Goal: Navigation & Orientation: Understand site structure

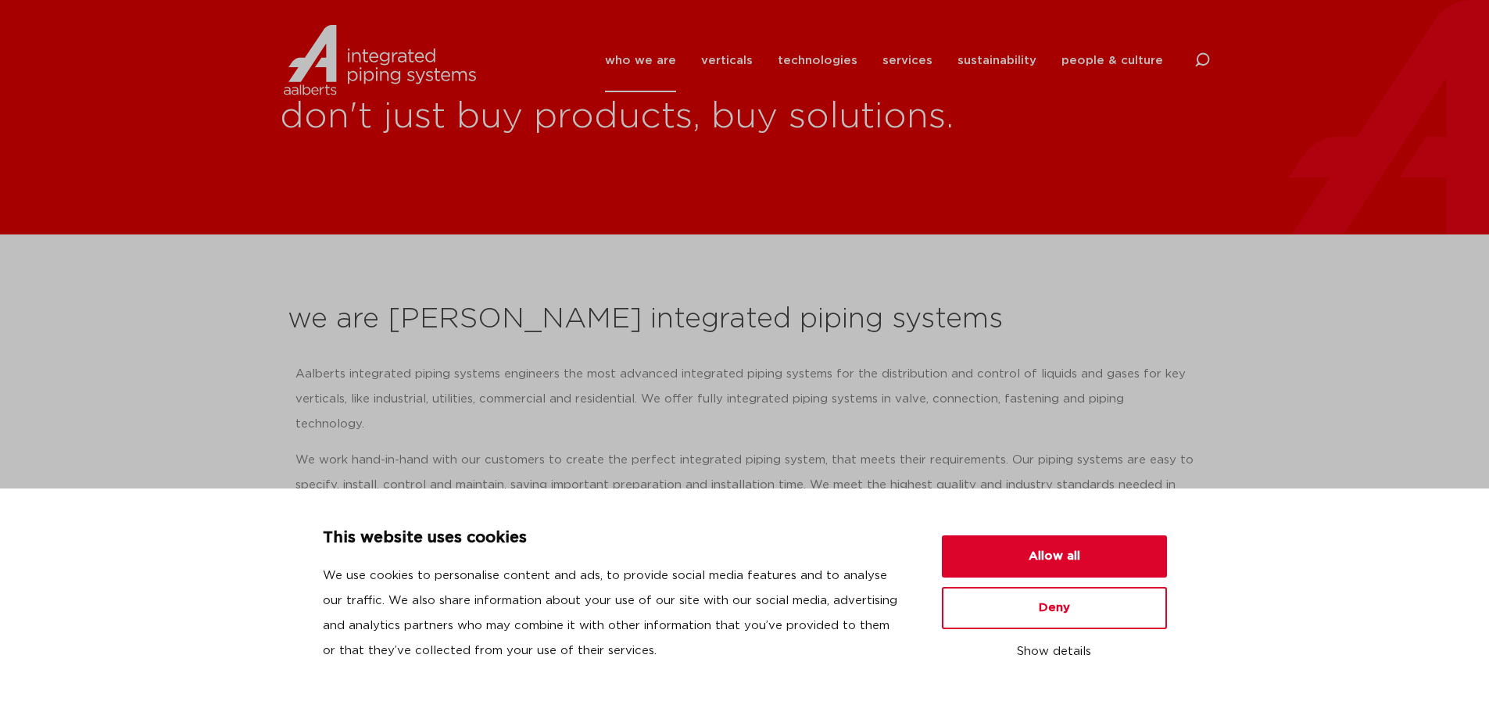
scroll to position [156, 0]
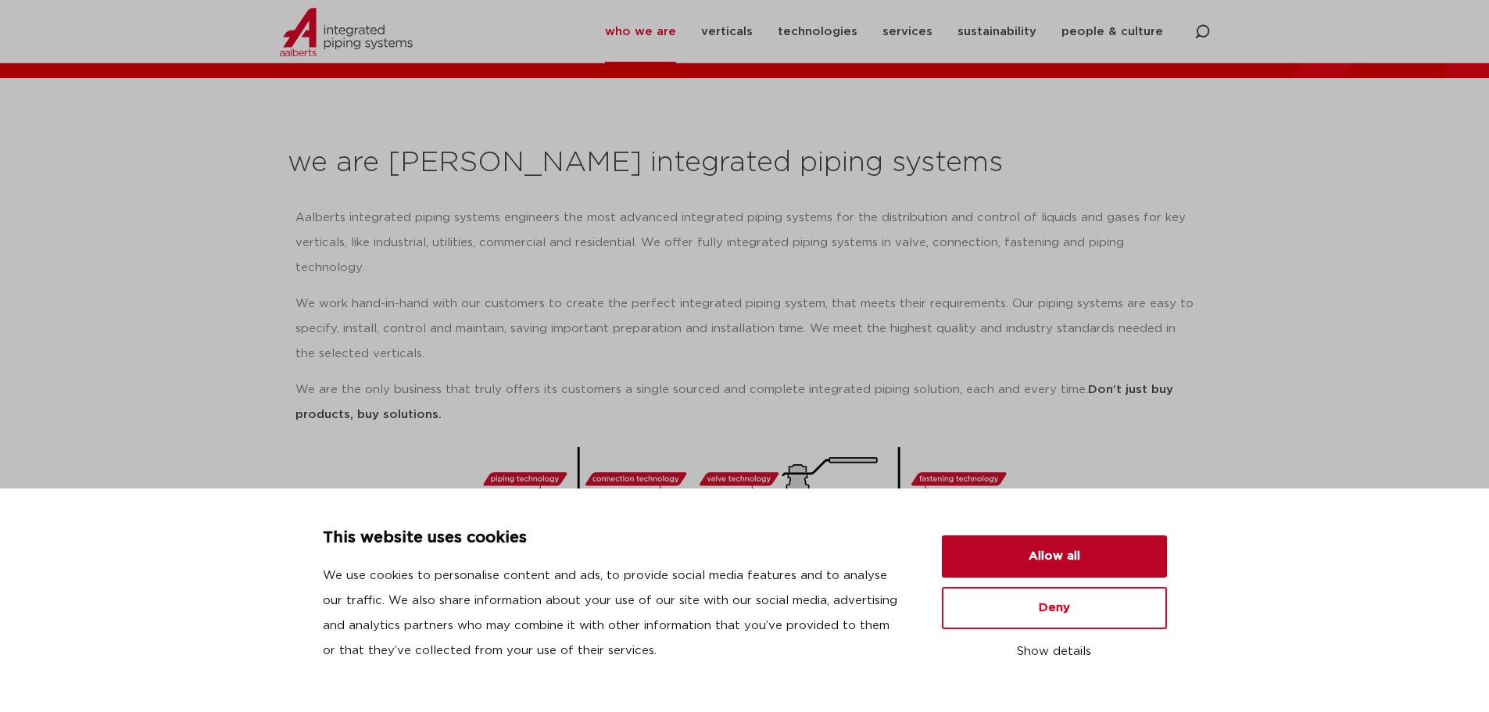
click at [1017, 555] on button "Allow all" at bounding box center [1054, 556] width 225 height 42
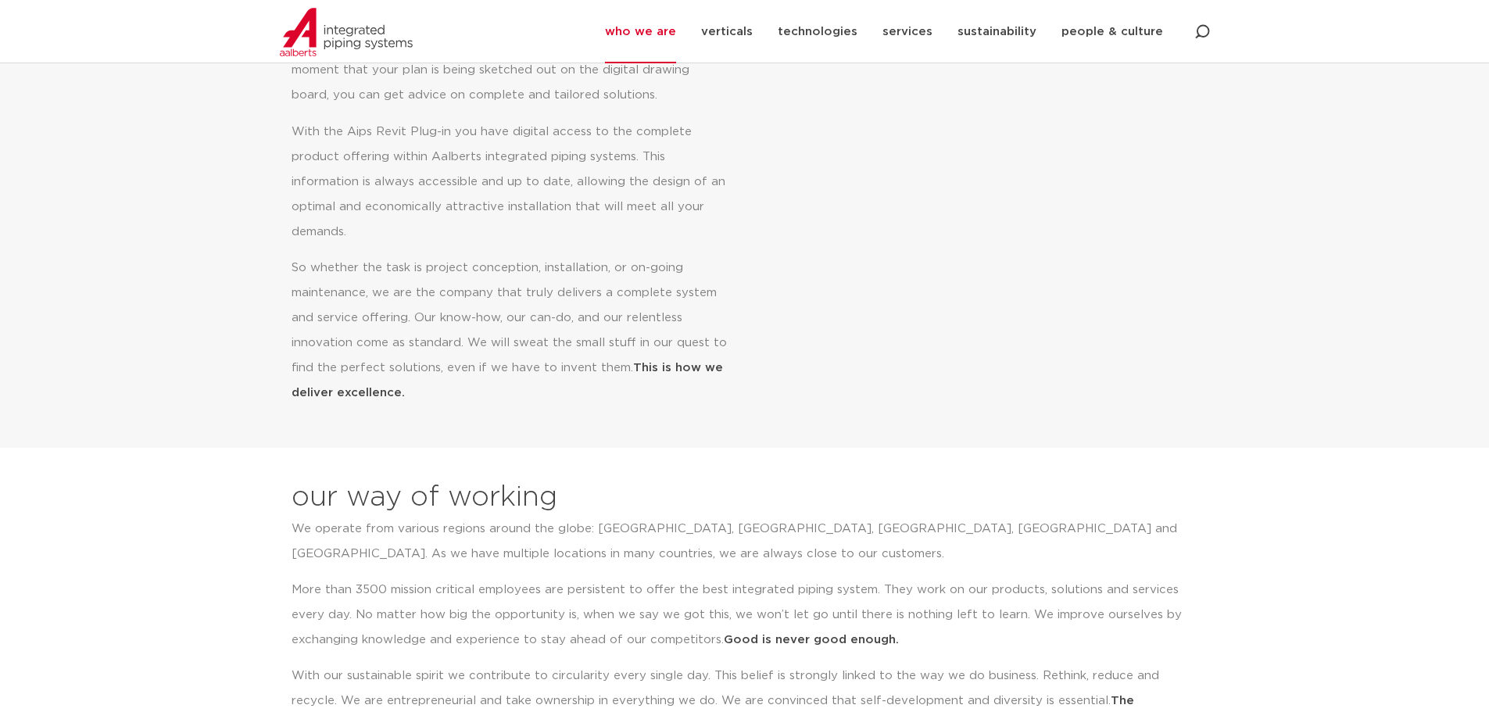
scroll to position [391, 0]
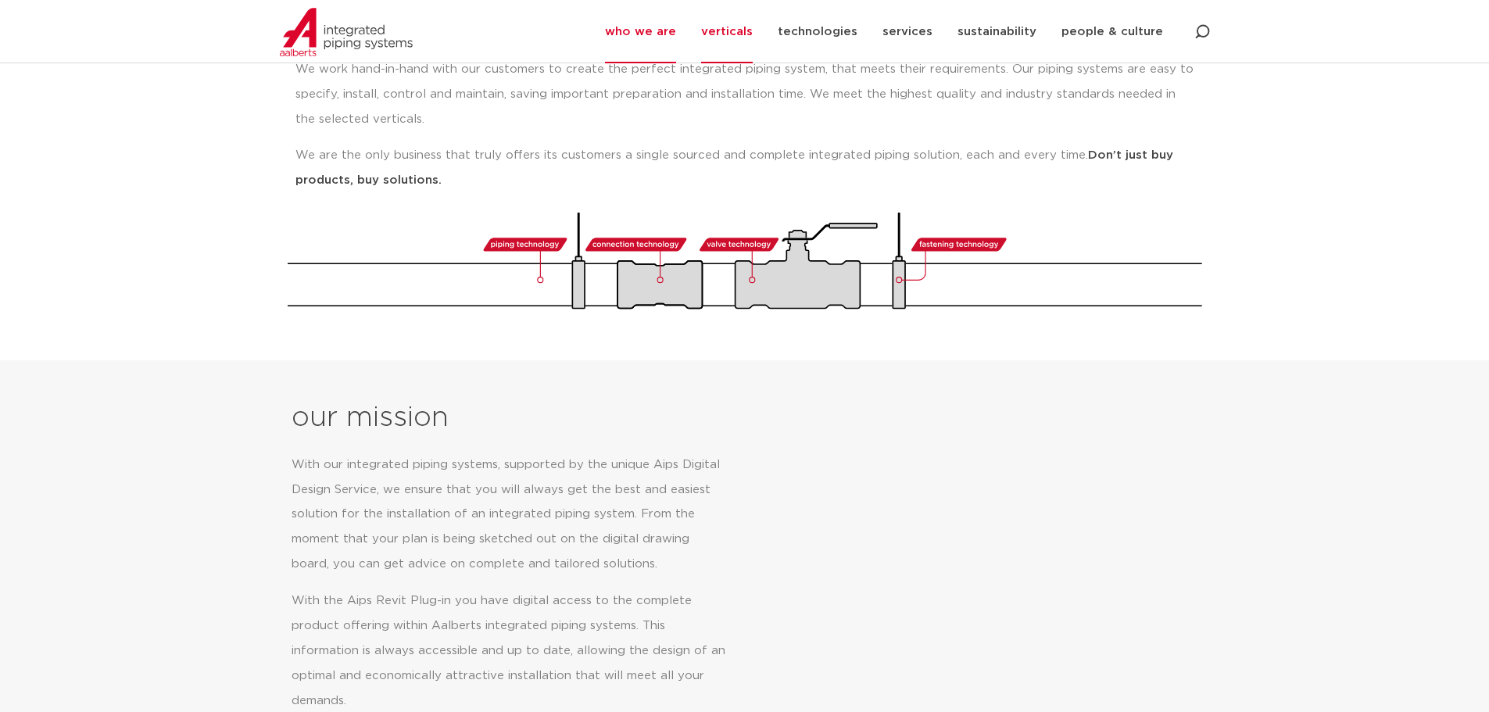
click at [753, 29] on link "verticals" at bounding box center [727, 31] width 52 height 63
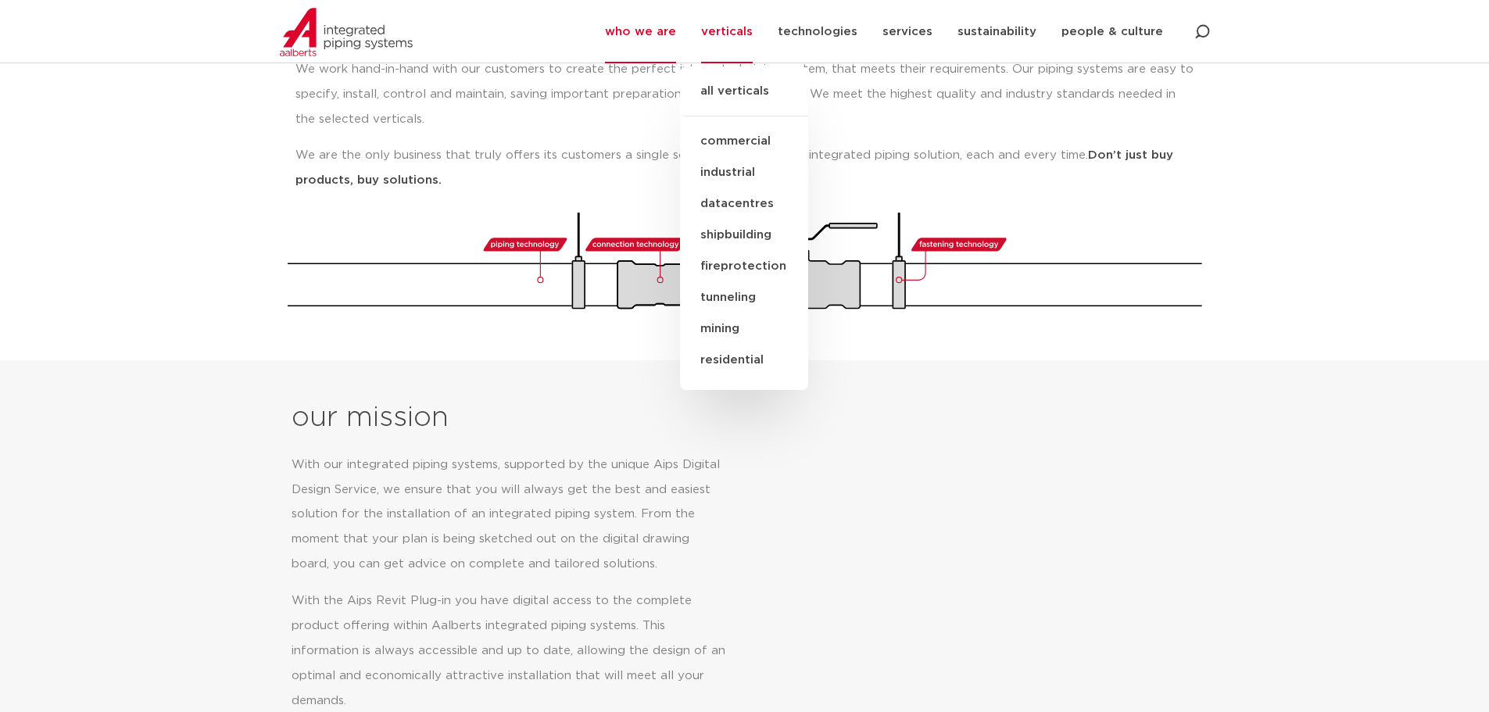
click at [735, 173] on link "industrial" at bounding box center [744, 172] width 128 height 31
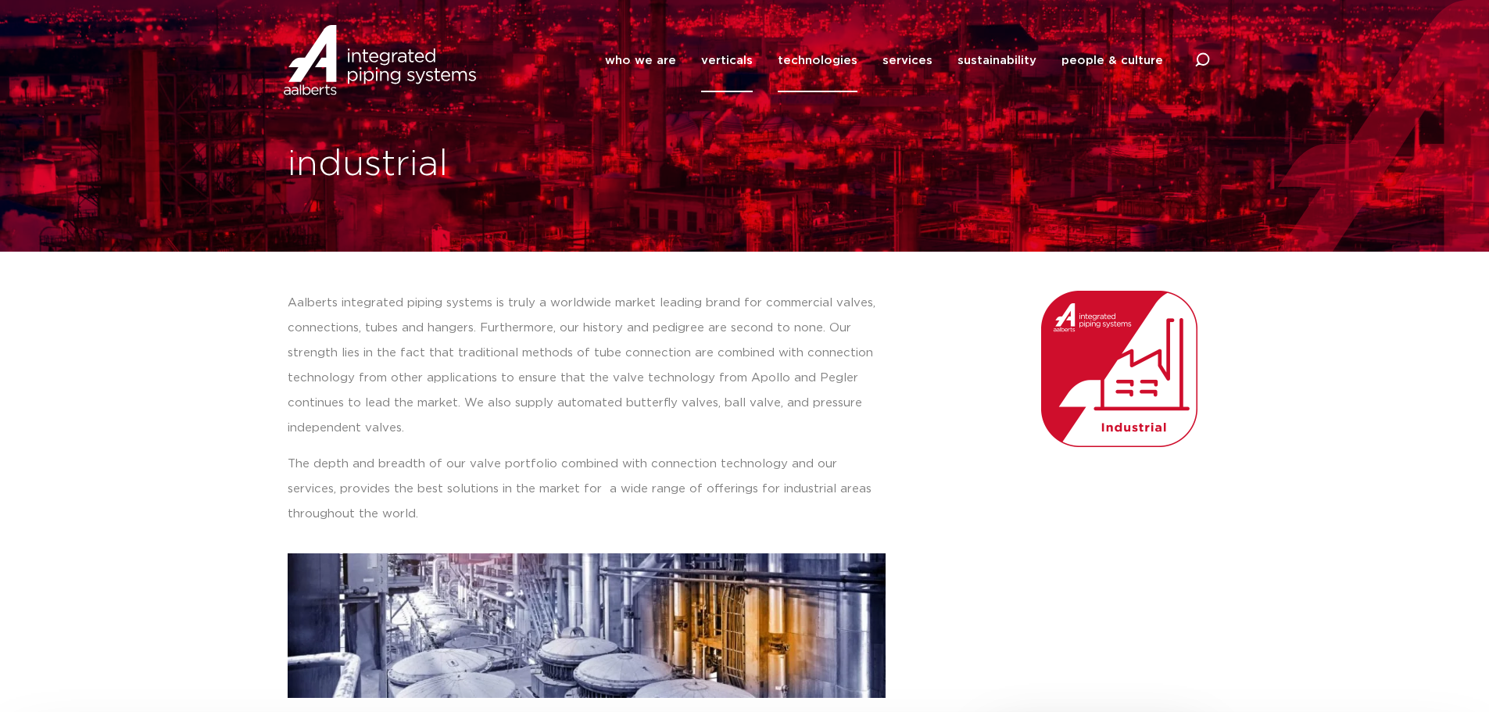
click at [839, 54] on link "technologies" at bounding box center [818, 60] width 80 height 63
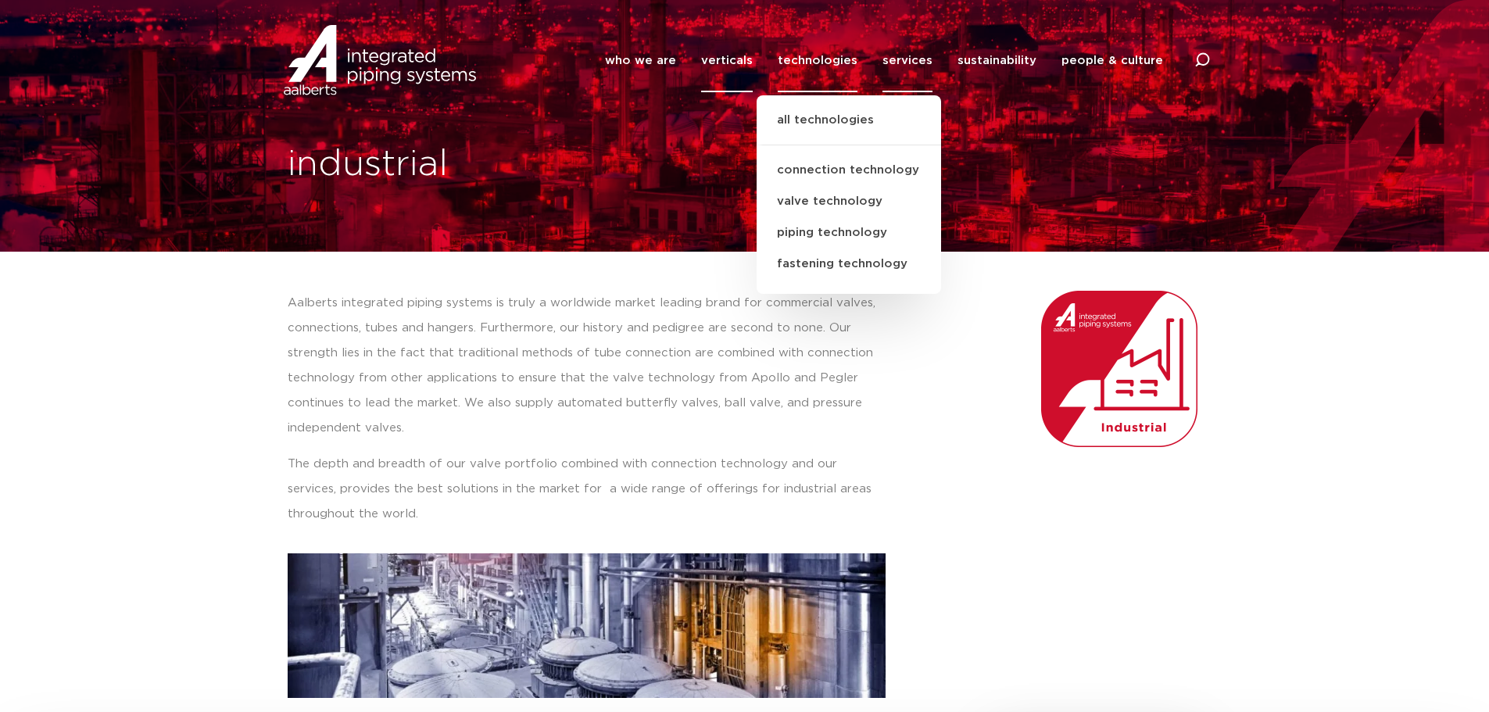
click at [890, 54] on link "services" at bounding box center [907, 60] width 50 height 63
